Goal: Task Accomplishment & Management: Manage account settings

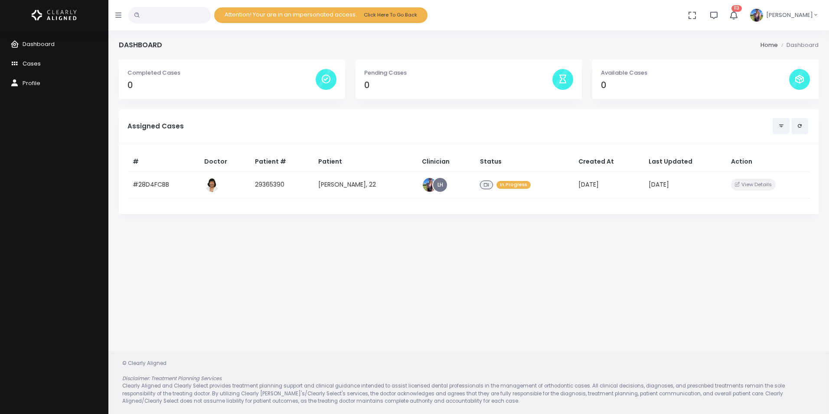
click at [25, 65] on span "Cases" at bounding box center [32, 63] width 18 height 8
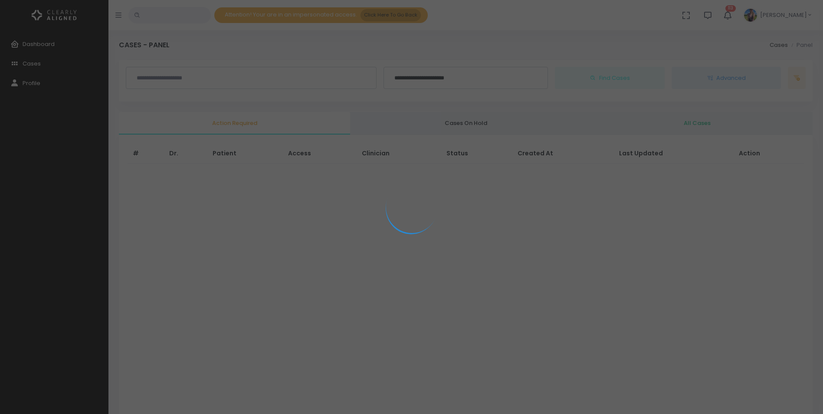
click at [403, 13] on div at bounding box center [411, 207] width 823 height 414
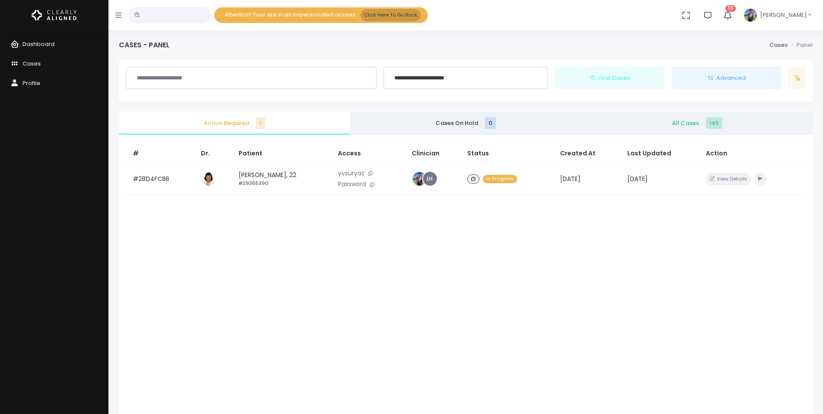
click at [403, 13] on button "Click Here To Go Back" at bounding box center [390, 15] width 60 height 12
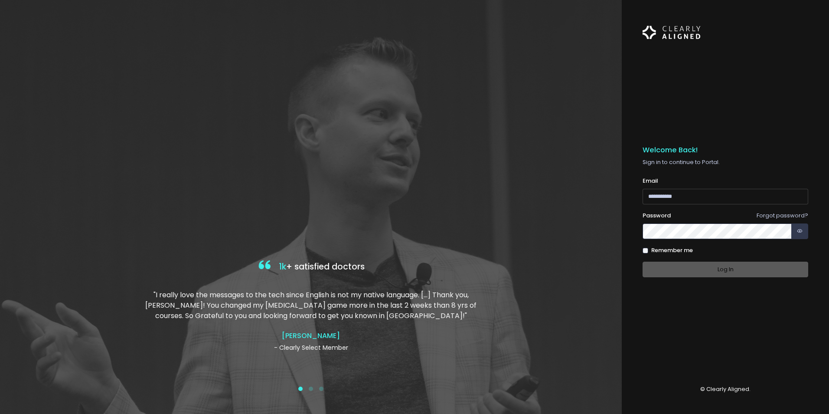
type input "**********"
click at [725, 267] on div "Log In" at bounding box center [726, 270] width 166 height 16
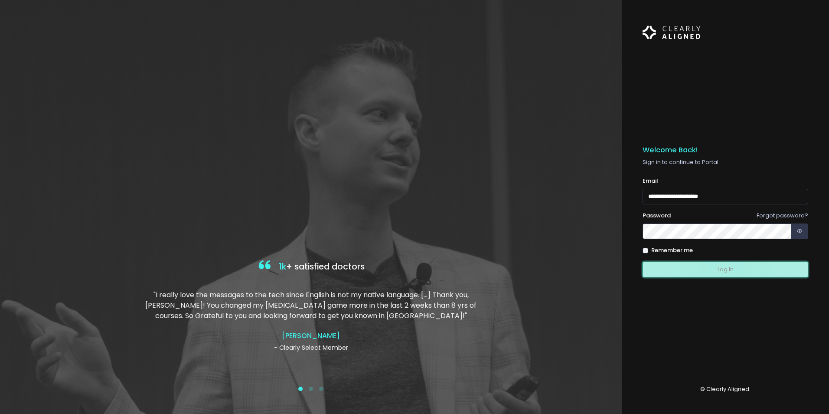
click at [725, 268] on button "Log In" at bounding box center [726, 270] width 166 height 16
